Goal: Task Accomplishment & Management: Use online tool/utility

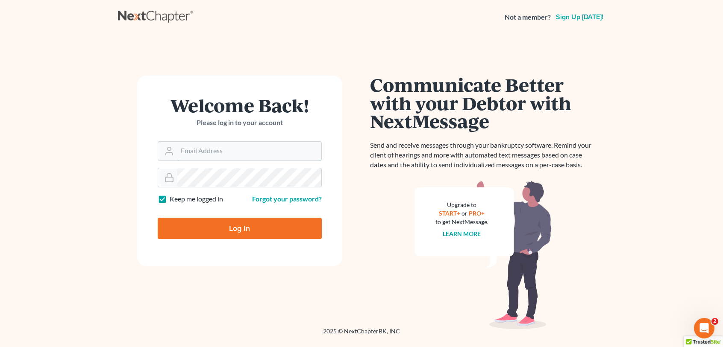
type input "[EMAIL_ADDRESS][DOMAIN_NAME]"
click at [255, 230] on input "Log In" at bounding box center [240, 228] width 164 height 21
type input "Thinking..."
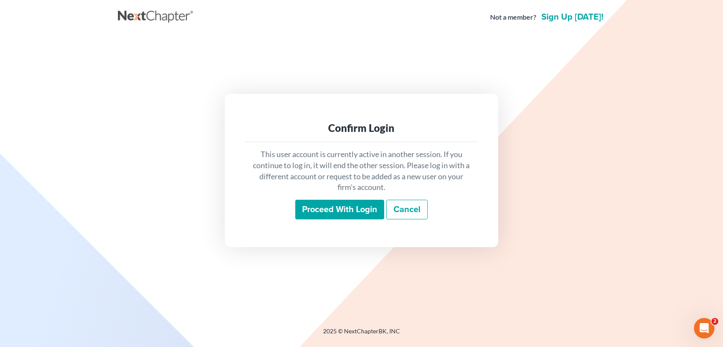
click at [324, 212] on input "Proceed with login" at bounding box center [339, 210] width 89 height 20
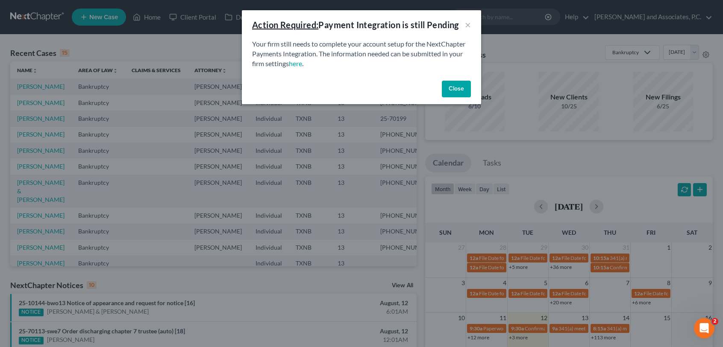
click at [449, 94] on button "Close" at bounding box center [456, 89] width 29 height 17
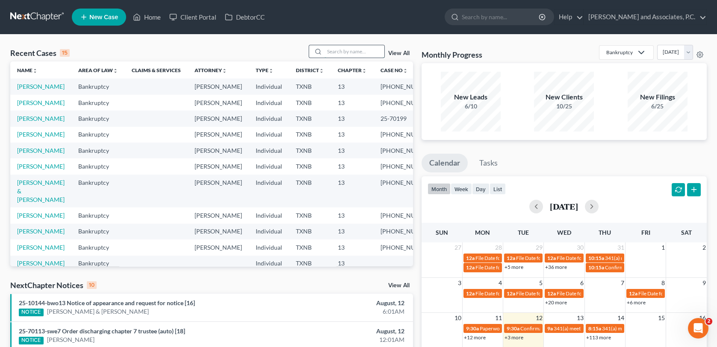
click at [350, 51] on input "search" at bounding box center [354, 51] width 60 height 12
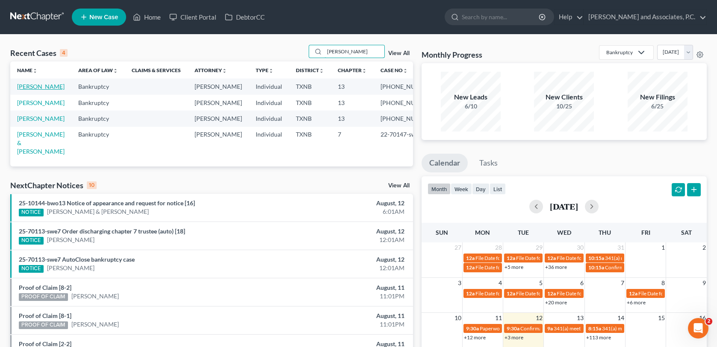
type input "[PERSON_NAME]"
click at [47, 86] on link "[PERSON_NAME]" at bounding box center [40, 86] width 47 height 7
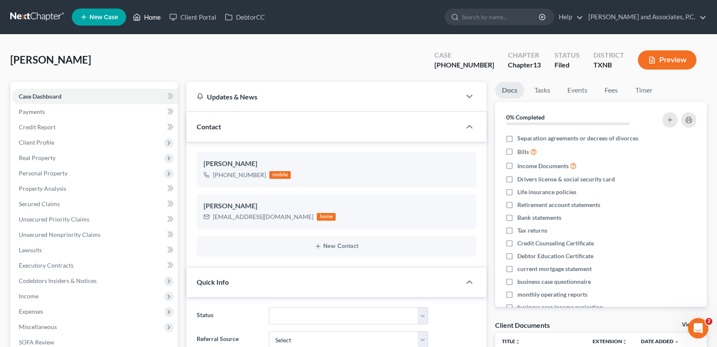
click at [153, 19] on link "Home" at bounding box center [147, 16] width 36 height 15
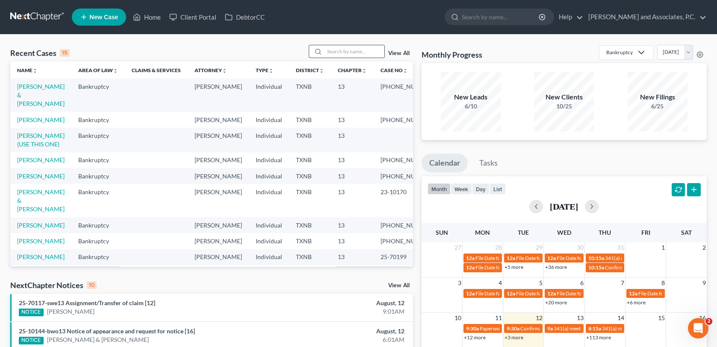
click at [359, 54] on input "search" at bounding box center [354, 51] width 60 height 12
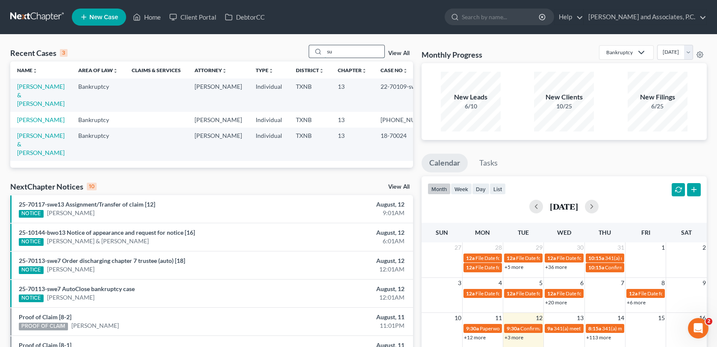
type input "s"
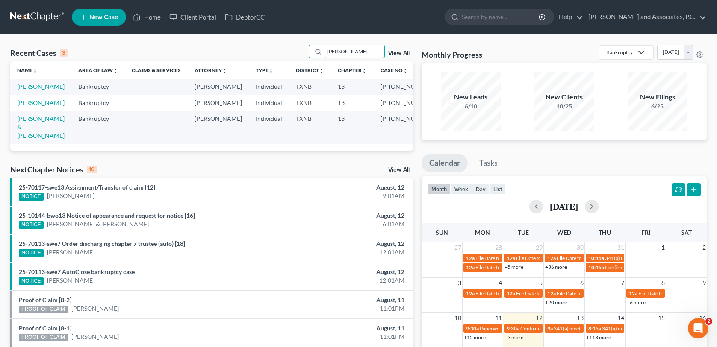
type input "[PERSON_NAME]"
